Goal: Task Accomplishment & Management: Manage account settings

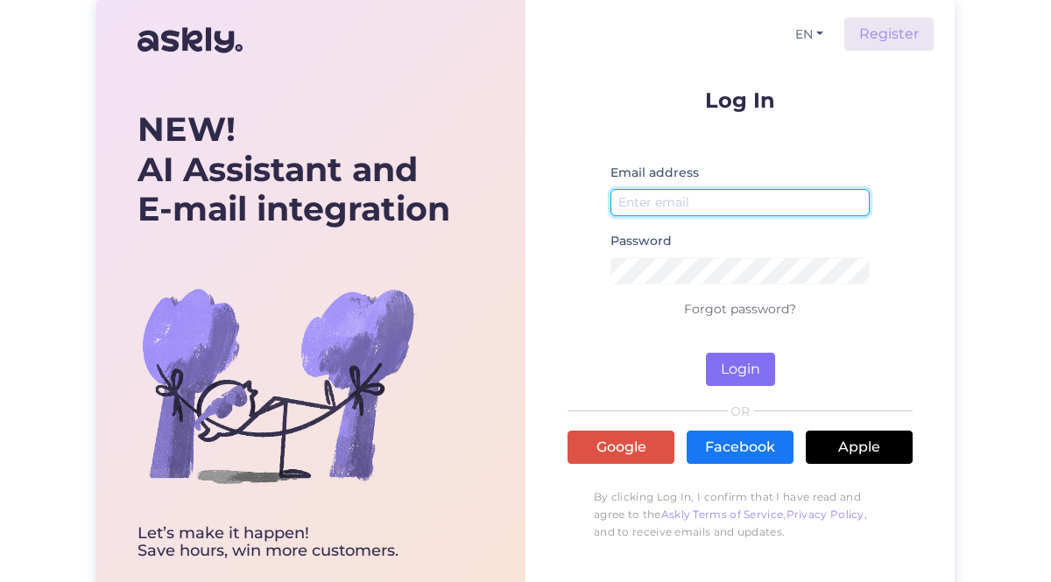
type input "[EMAIL_ADDRESS][DOMAIN_NAME]"
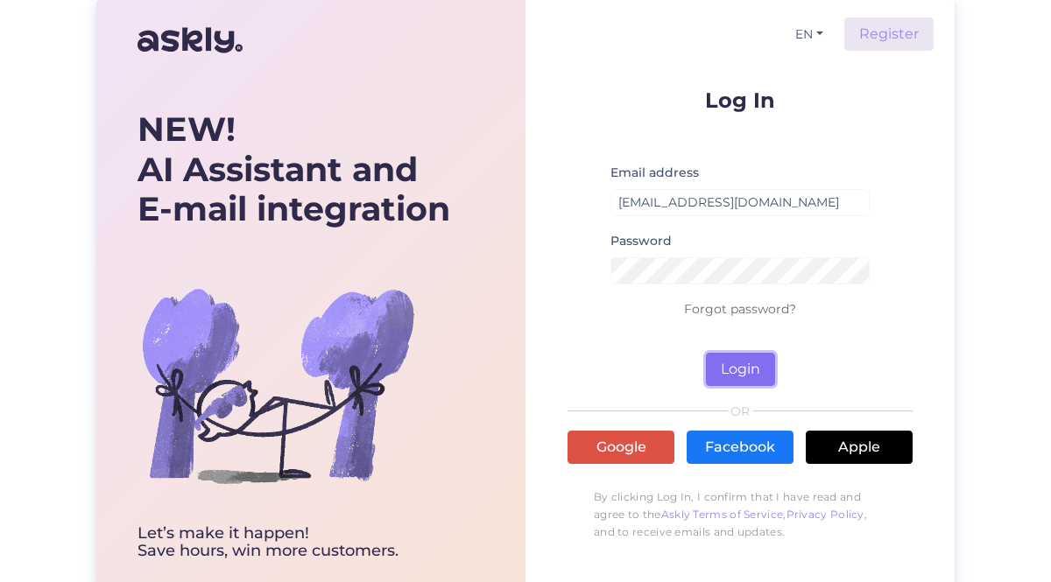
click at [750, 373] on button "Login" at bounding box center [740, 369] width 69 height 33
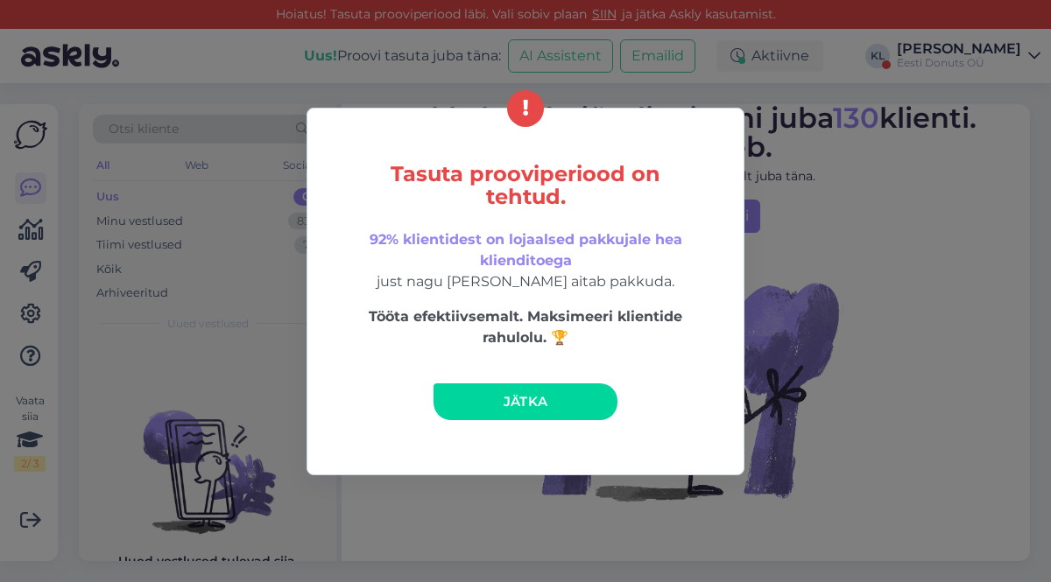
click at [530, 397] on span "Jätka" at bounding box center [525, 401] width 45 height 17
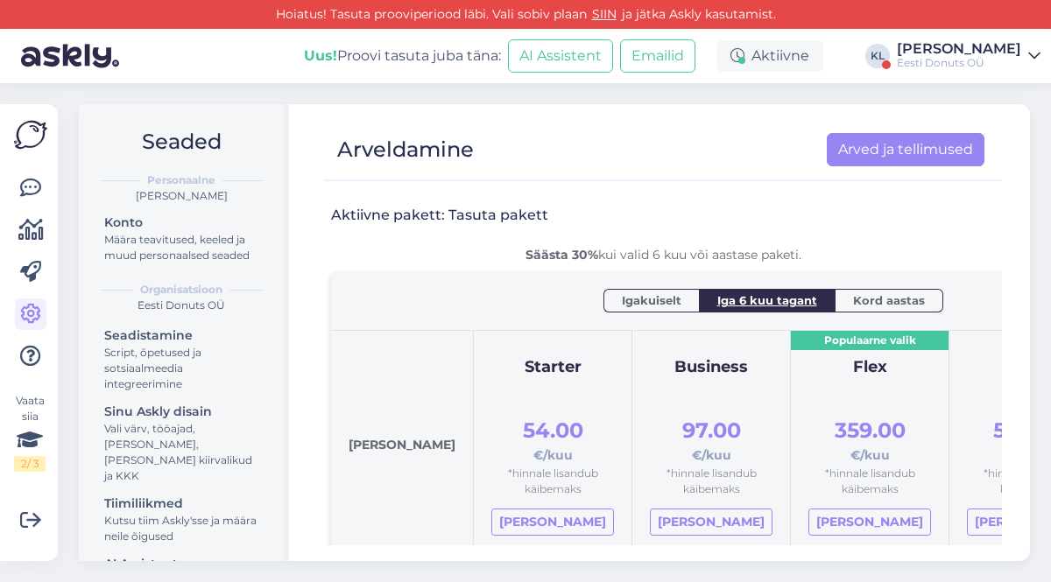
click at [955, 53] on div "[PERSON_NAME]" at bounding box center [959, 49] width 124 height 14
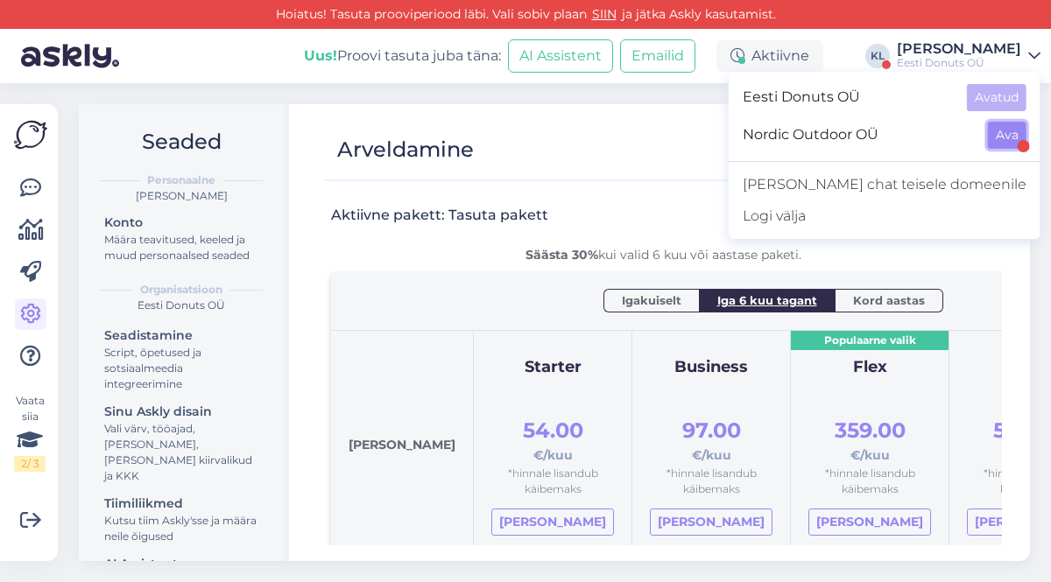
click at [1001, 137] on button "Ava" at bounding box center [1007, 135] width 39 height 27
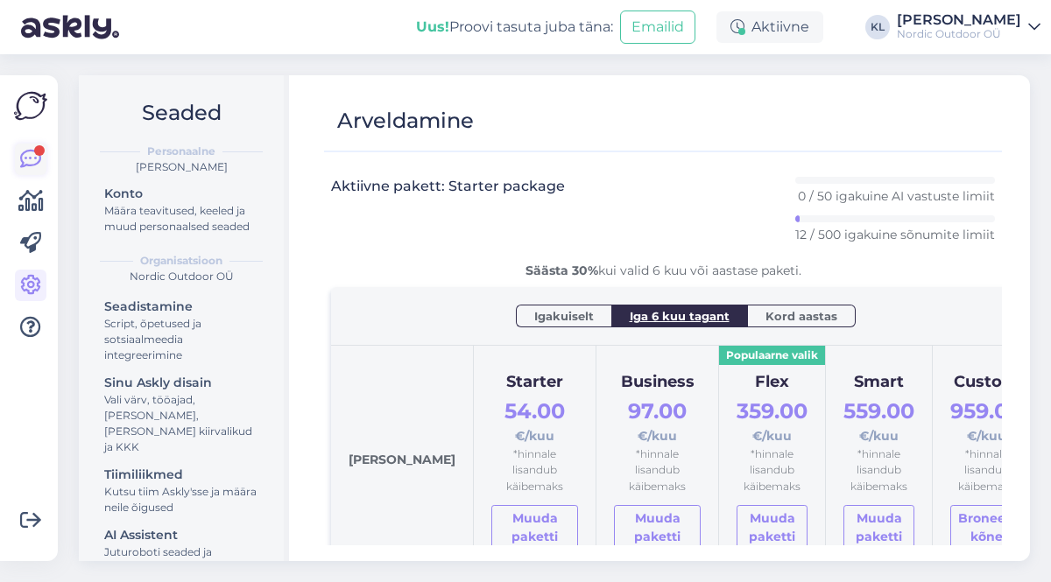
click at [30, 157] on icon at bounding box center [30, 159] width 21 height 21
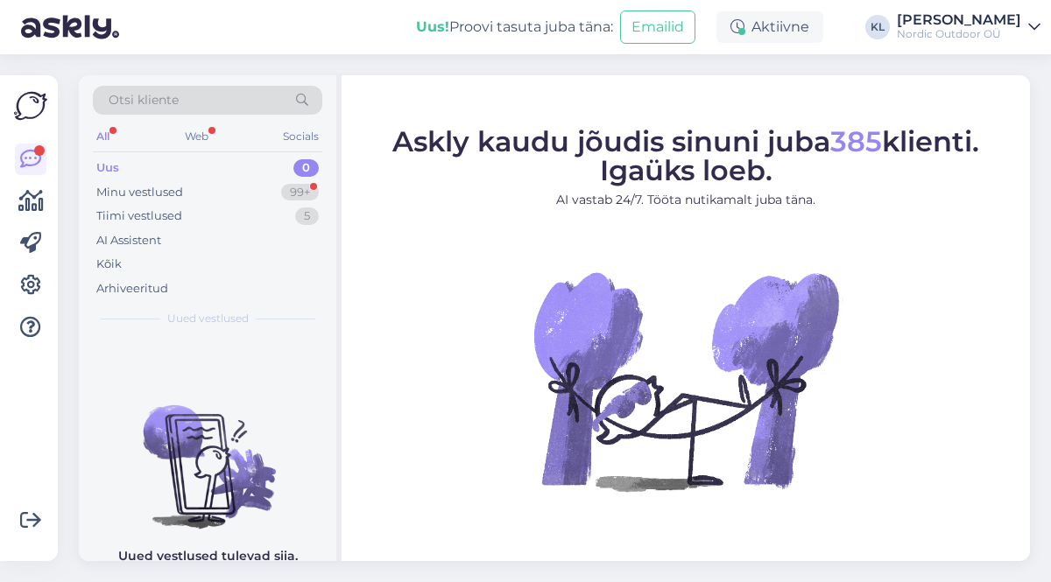
click at [106, 137] on div "All" at bounding box center [103, 136] width 20 height 23
click at [123, 195] on div "Minu vestlused" at bounding box center [139, 193] width 87 height 18
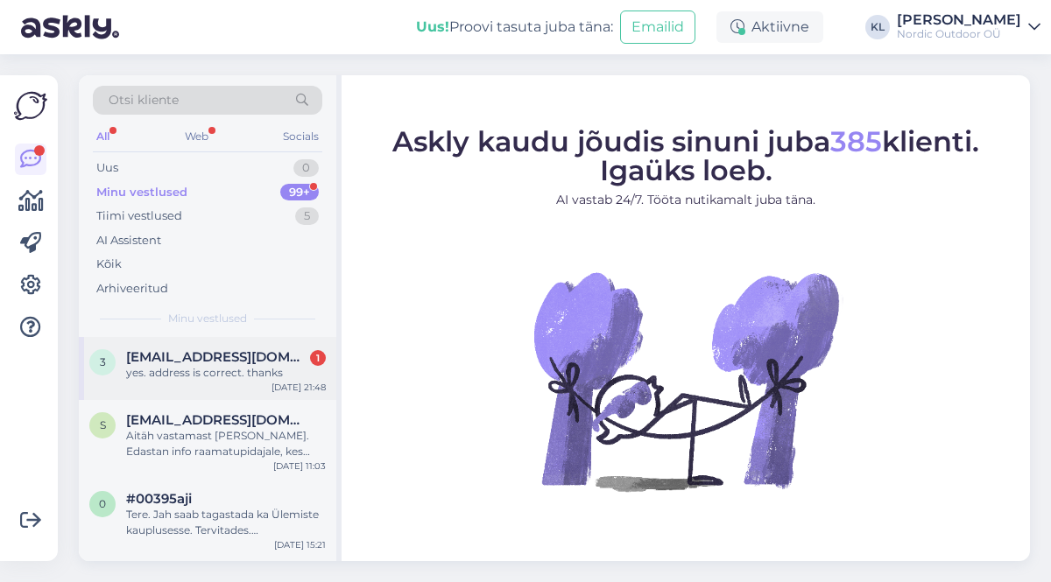
click at [187, 353] on span "[EMAIL_ADDRESS][DOMAIN_NAME]" at bounding box center [217, 357] width 182 height 16
